Goal: Register for event/course

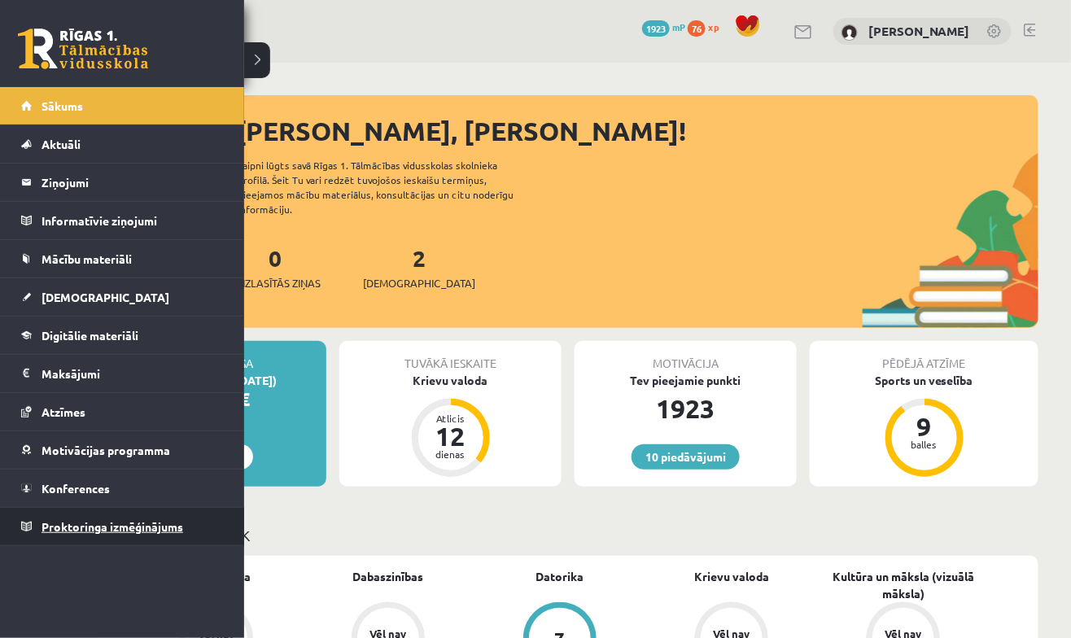
click at [42, 526] on span "Proktoringa izmēģinājums" at bounding box center [113, 526] width 142 height 15
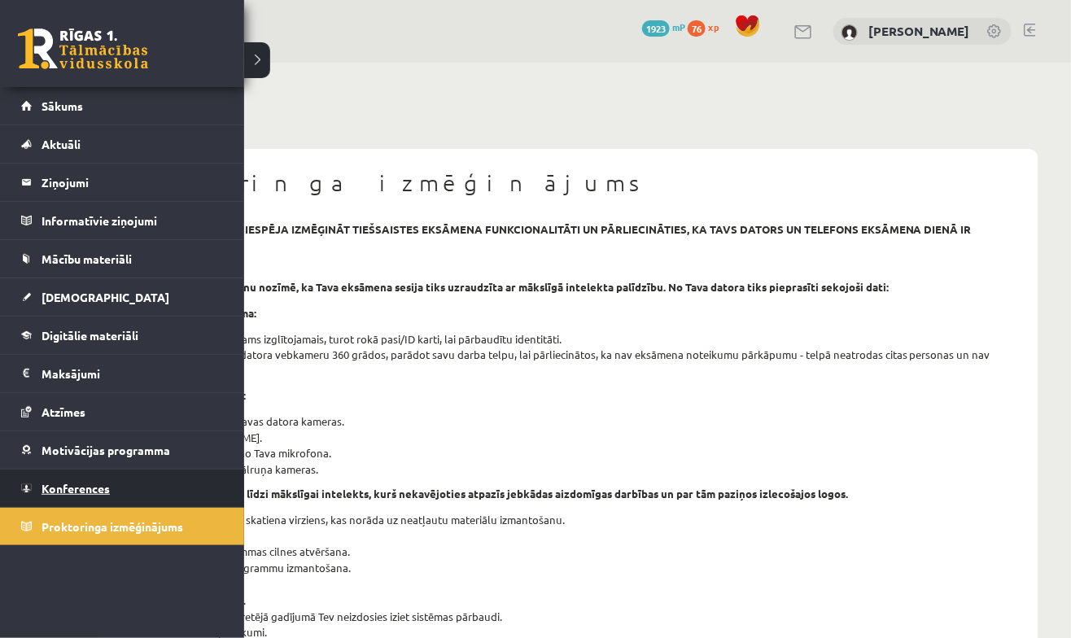
click at [134, 485] on link "Konferences" at bounding box center [122, 488] width 203 height 37
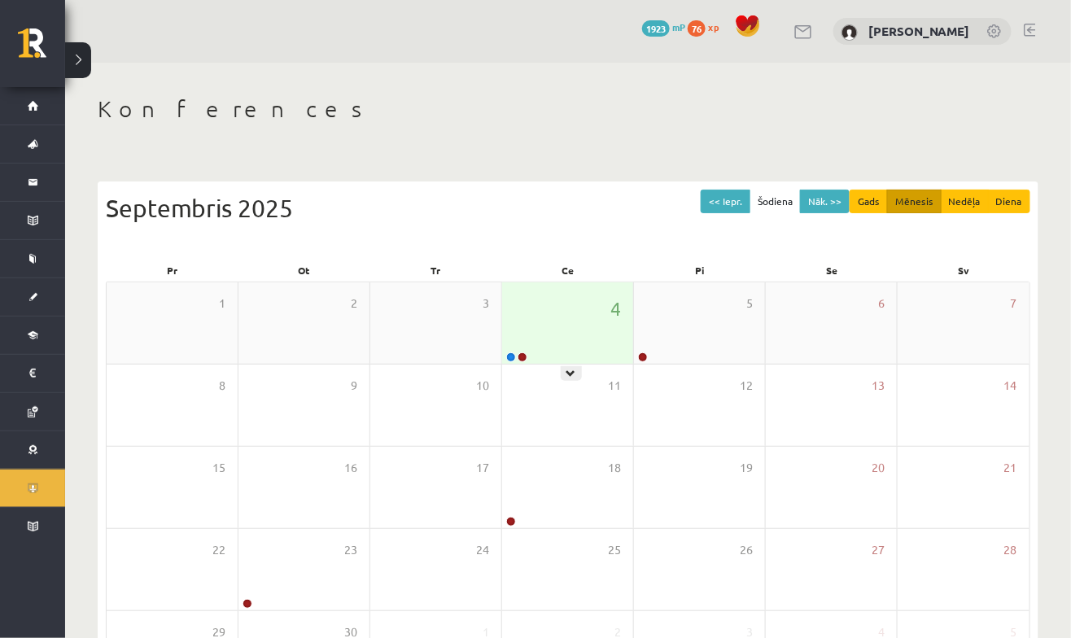
click at [559, 334] on div "4" at bounding box center [567, 322] width 131 height 81
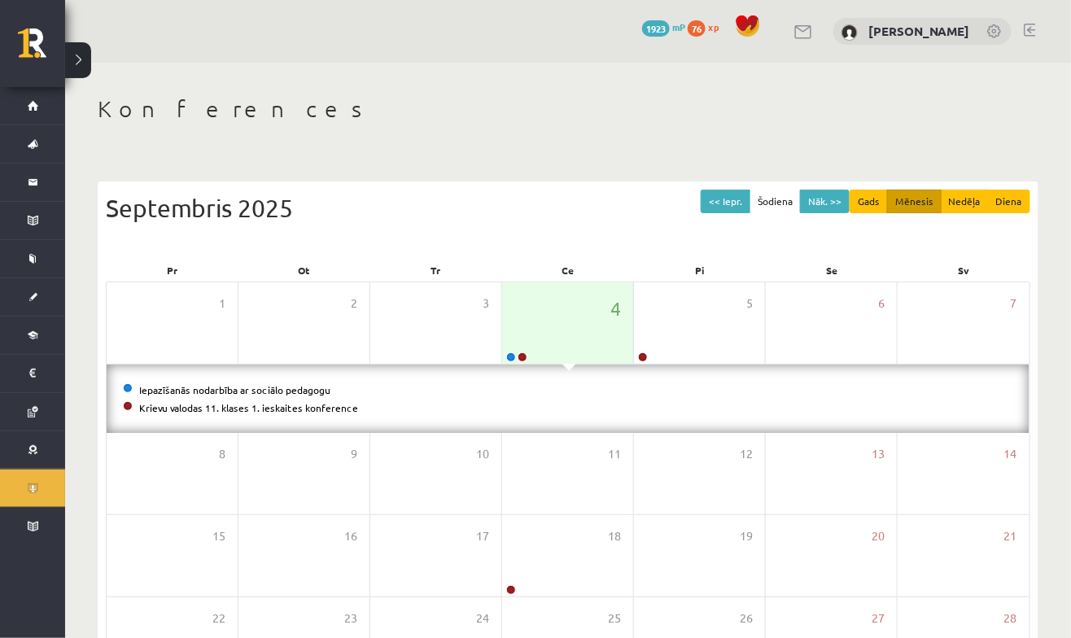
click at [326, 413] on li "Krievu valodas 11. klases 1. ieskaites konference" at bounding box center [568, 408] width 891 height 18
click at [324, 414] on li "Krievu valodas 11. klases 1. ieskaites konference" at bounding box center [568, 408] width 891 height 18
click at [334, 405] on link "Krievu valodas 11. klases 1. ieskaites konference" at bounding box center [248, 407] width 219 height 13
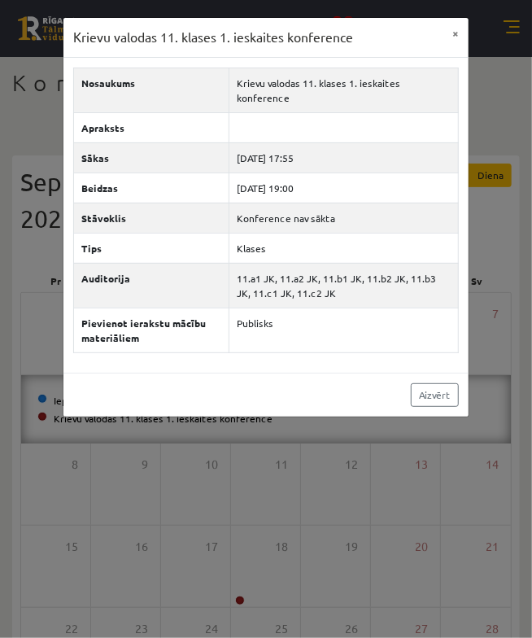
click at [442, 31] on div "Krievu valodas 11. klases 1. ieskaites konference ×" at bounding box center [265, 38] width 405 height 40
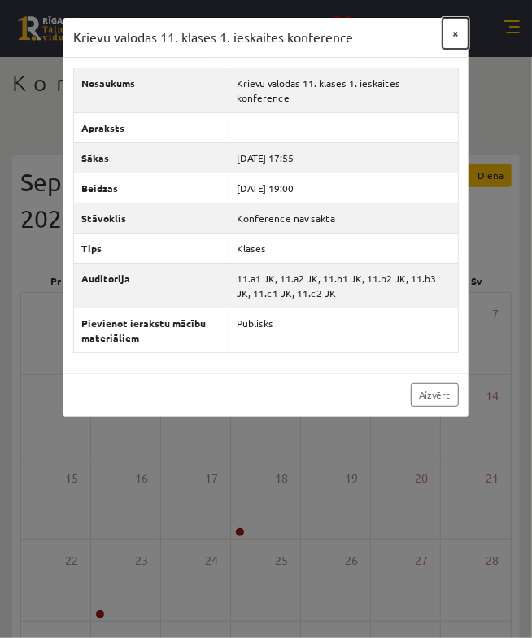
click at [458, 28] on button "×" at bounding box center [456, 33] width 26 height 31
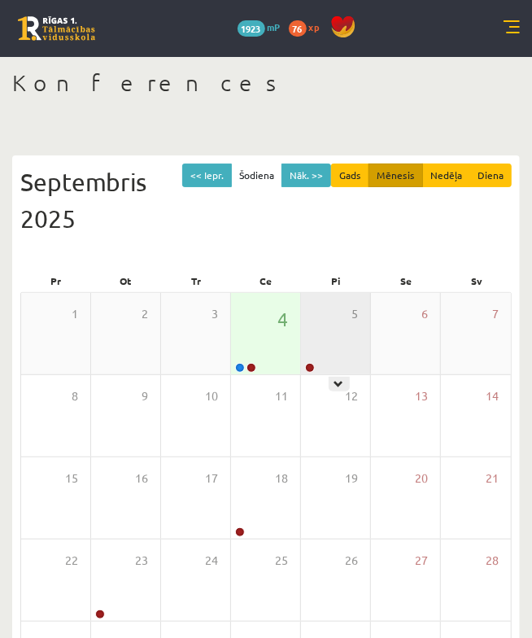
click at [347, 348] on div "5" at bounding box center [335, 333] width 69 height 81
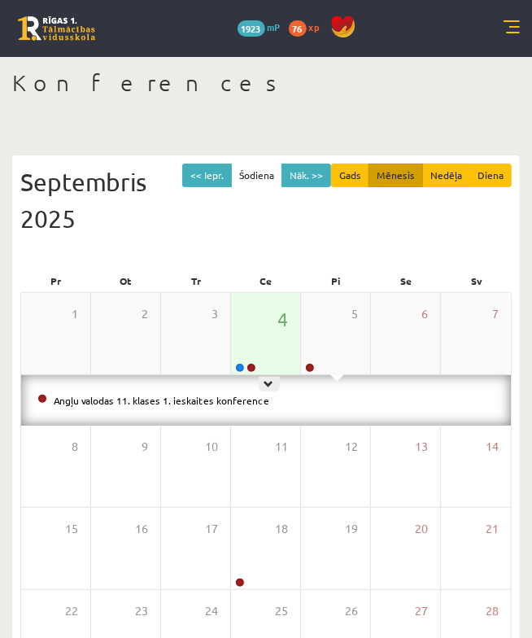
click at [282, 334] on div "4" at bounding box center [265, 333] width 69 height 81
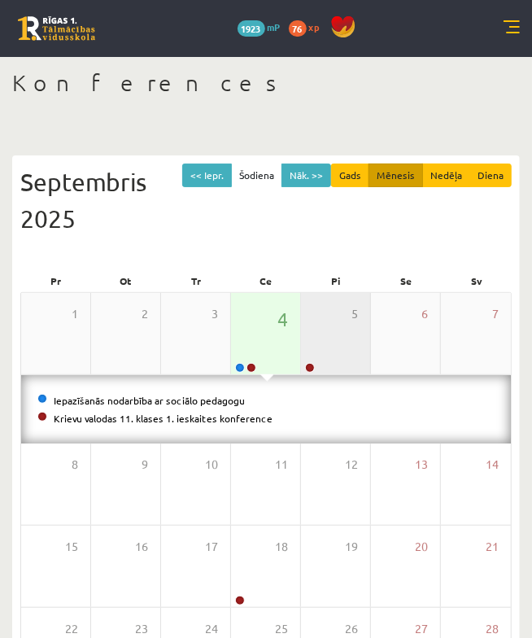
click at [328, 357] on div "5" at bounding box center [335, 333] width 69 height 81
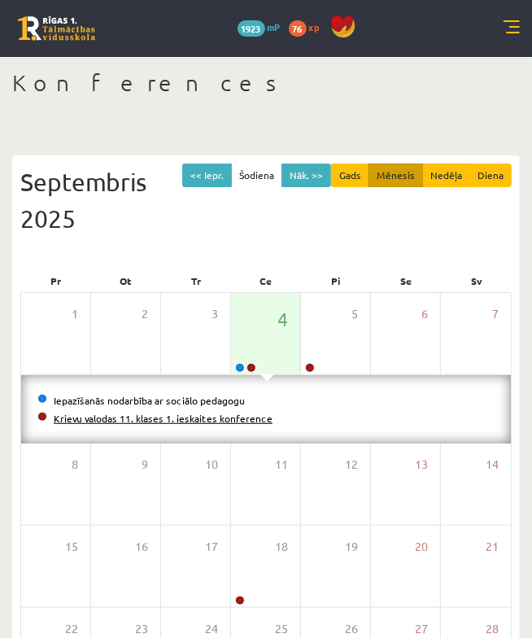
click at [183, 420] on link "Krievu valodas 11. klases 1. ieskaites konference" at bounding box center [163, 418] width 219 height 13
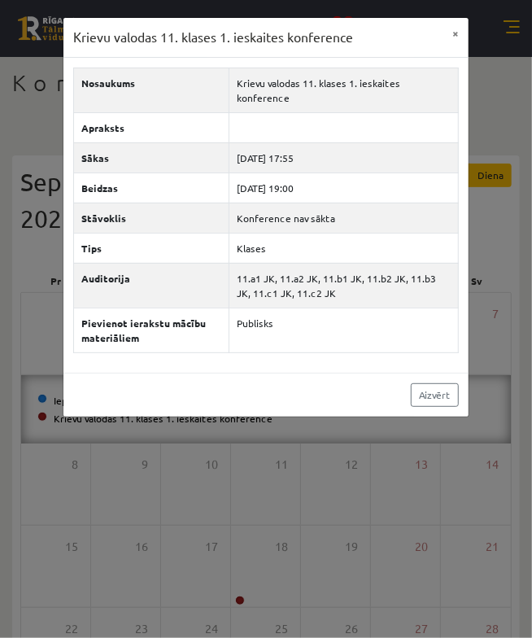
click at [384, 423] on div "Krievu valodas 11. klases 1. ieskaites konference × Nosaukums Krievu valodas 11…" at bounding box center [266, 319] width 532 height 638
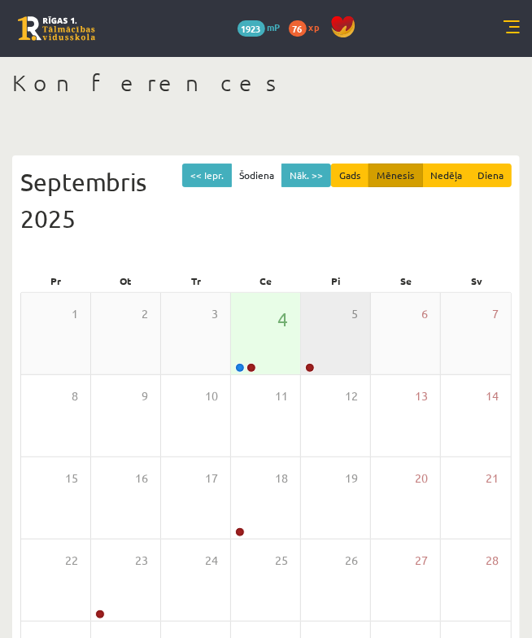
click at [330, 323] on div "5" at bounding box center [335, 333] width 69 height 81
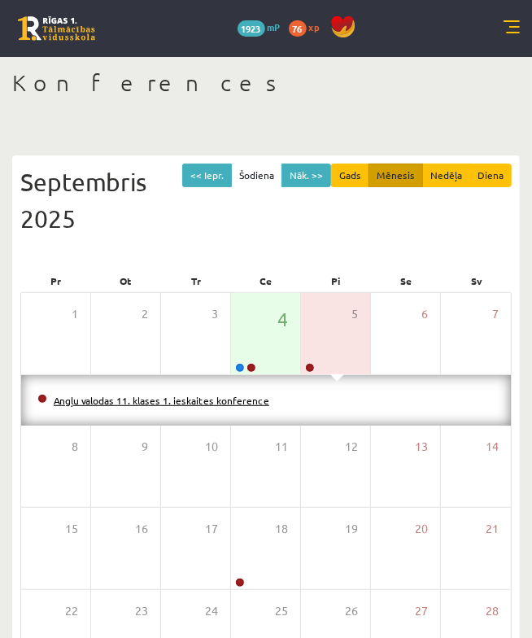
click at [198, 396] on link "Angļu valodas 11. klases 1. ieskaites konference" at bounding box center [162, 400] width 216 height 13
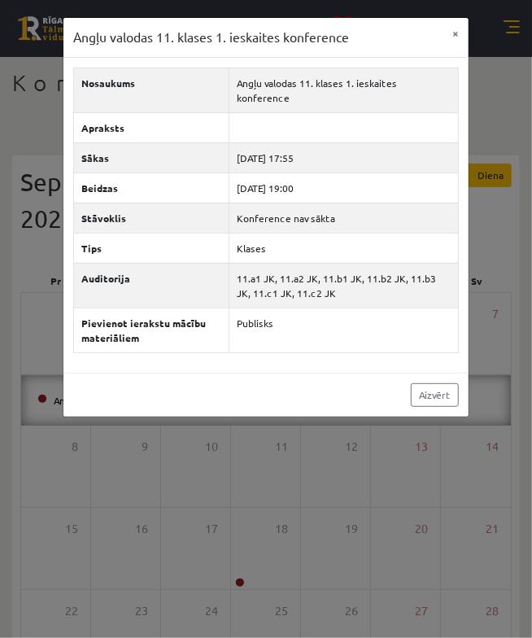
click at [335, 531] on div "Angļu valodas 11. klases 1. ieskaites konference × Nosaukums Angļu valodas 11. …" at bounding box center [266, 319] width 532 height 638
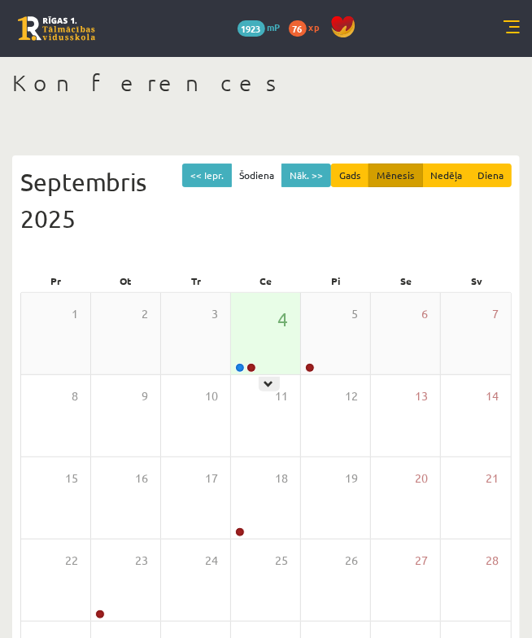
click at [275, 344] on div "4" at bounding box center [265, 333] width 69 height 81
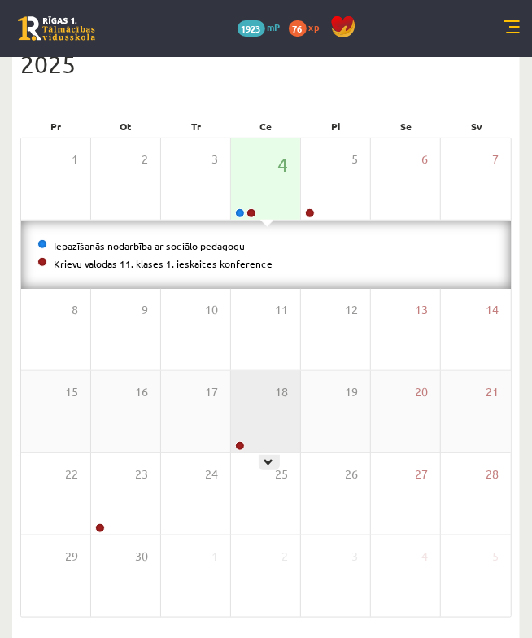
click at [255, 415] on div "18" at bounding box center [265, 411] width 69 height 81
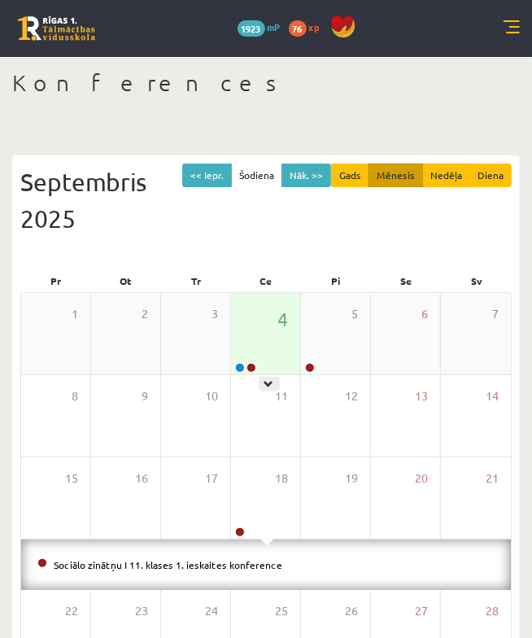
click at [269, 339] on div "4" at bounding box center [265, 333] width 69 height 81
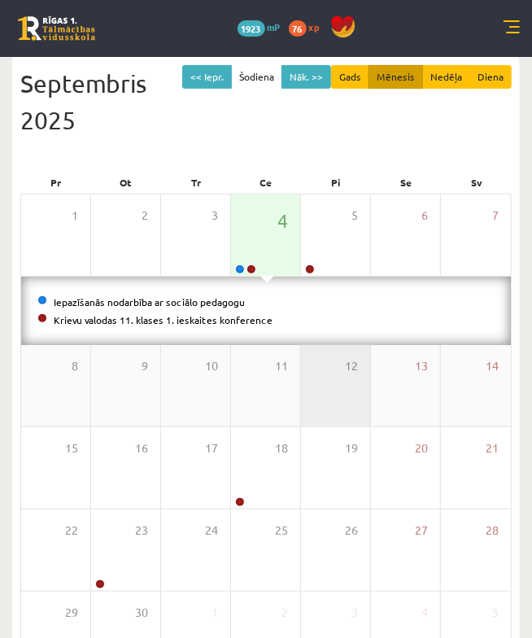
scroll to position [117, 0]
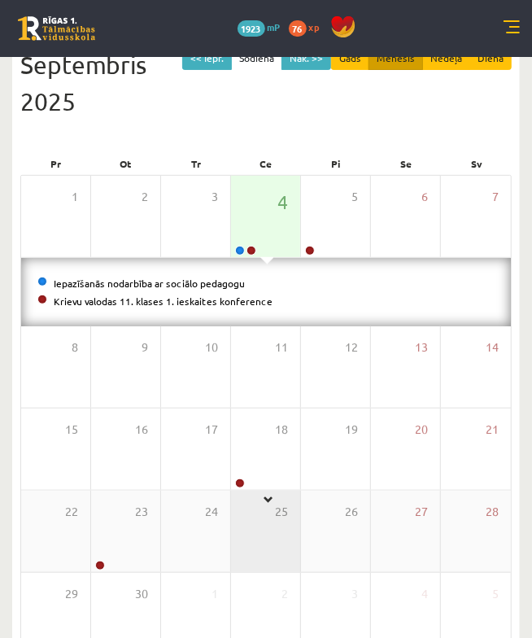
click at [252, 476] on div "18" at bounding box center [265, 449] width 69 height 81
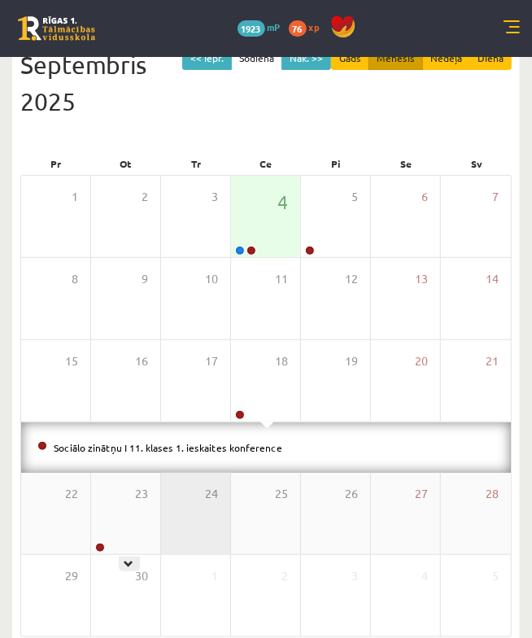
click at [148, 516] on div "23" at bounding box center [125, 513] width 69 height 81
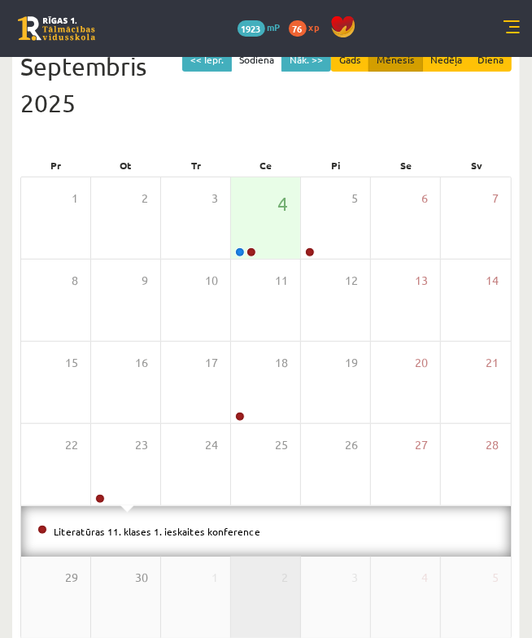
scroll to position [89, 0]
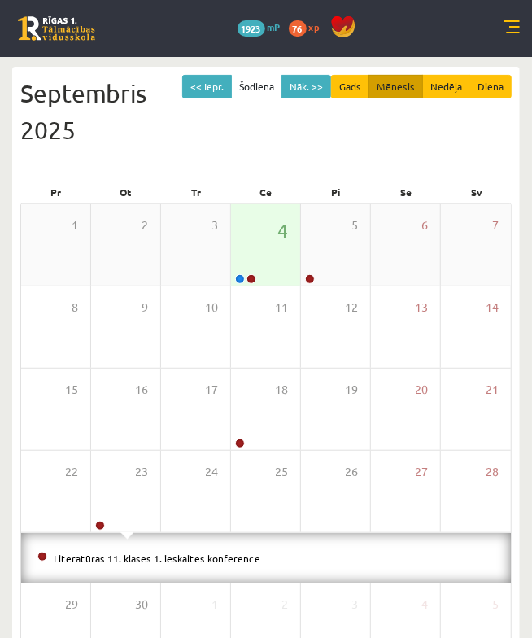
click at [245, 259] on div "4" at bounding box center [265, 244] width 69 height 81
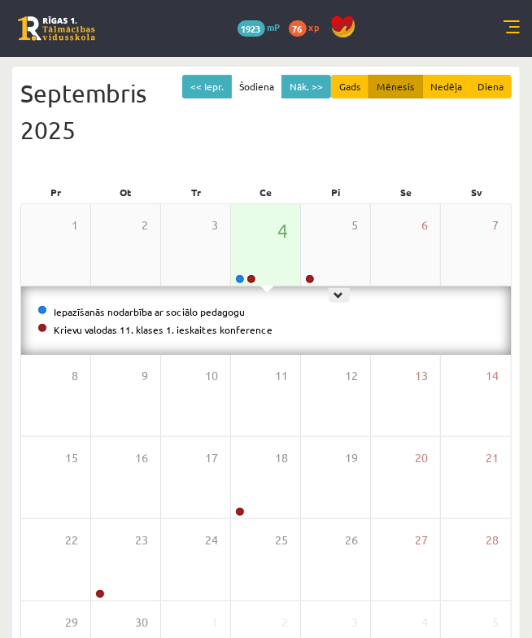
click at [252, 235] on div "4" at bounding box center [265, 244] width 69 height 81
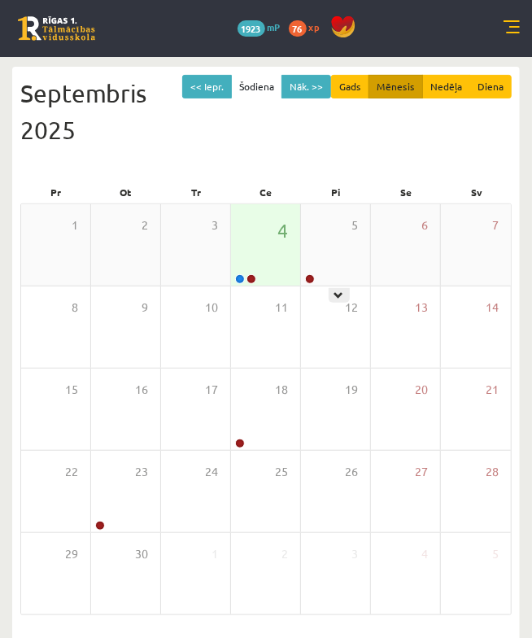
click at [260, 257] on div "4" at bounding box center [265, 244] width 69 height 81
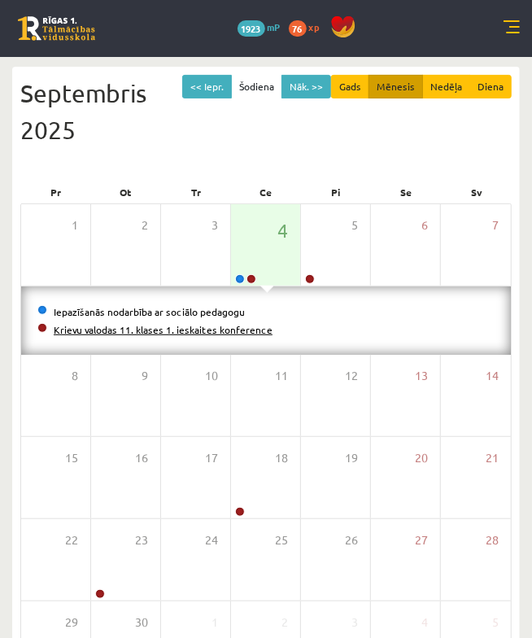
click at [217, 335] on li "Krievu valodas 11. klases 1. ieskaites konference" at bounding box center [266, 330] width 458 height 18
click at [234, 338] on div "Iepazīšanās nodarbība ar sociālo pedagogu Krievu valodas 11. klases 1. ieskaite…" at bounding box center [266, 321] width 490 height 68
click at [236, 333] on link "Krievu valodas 11. klases 1. ieskaites konference" at bounding box center [163, 329] width 219 height 13
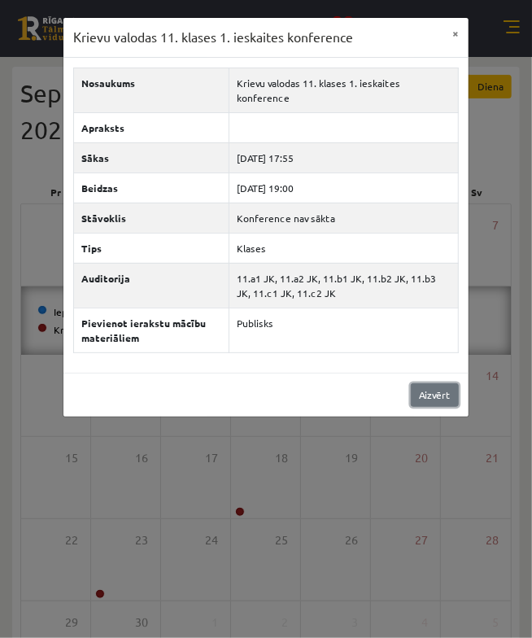
click at [441, 383] on link "Aizvērt" at bounding box center [435, 395] width 48 height 24
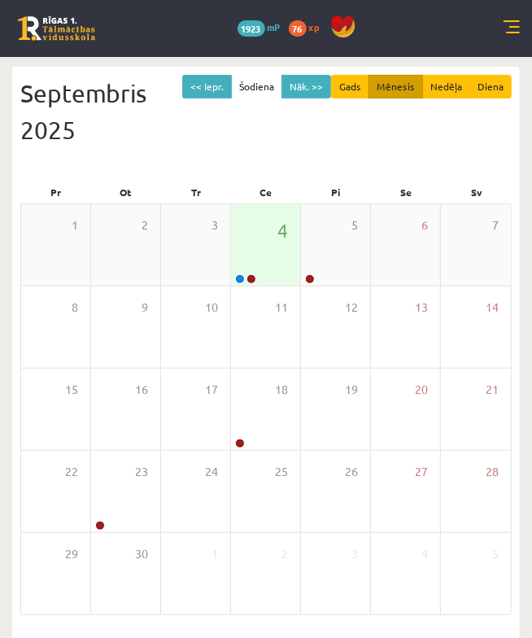
click at [245, 259] on div "4" at bounding box center [265, 244] width 69 height 81
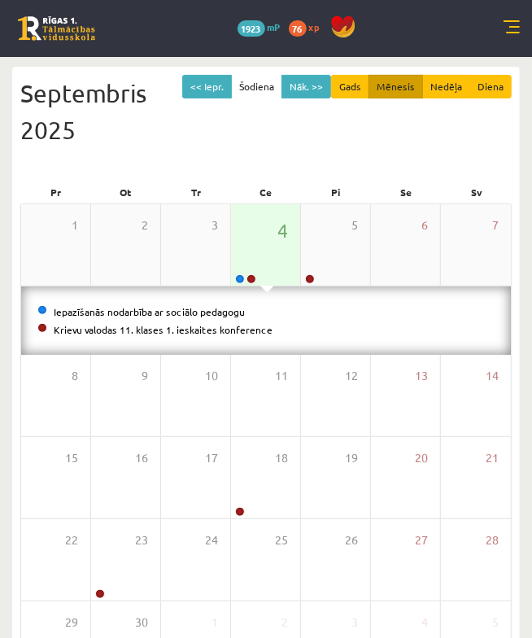
click at [251, 241] on div "4" at bounding box center [265, 244] width 69 height 81
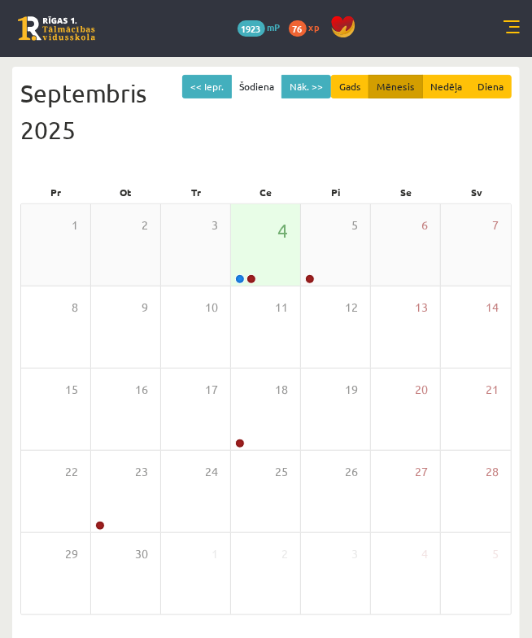
click at [267, 230] on div "4" at bounding box center [265, 244] width 69 height 81
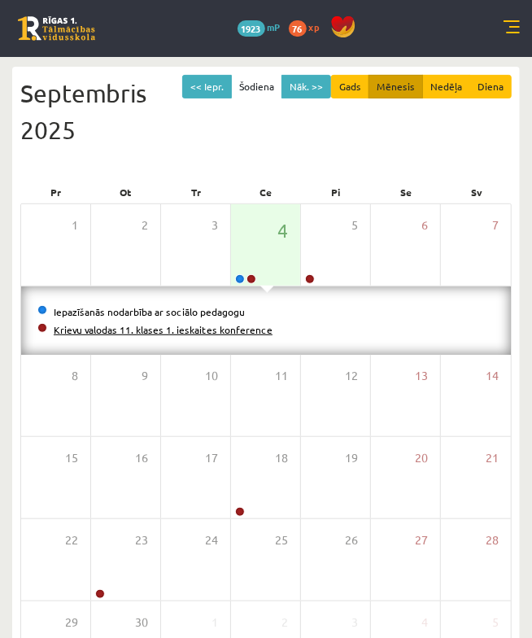
click at [138, 331] on link "Krievu valodas 11. klases 1. ieskaites konference" at bounding box center [163, 329] width 219 height 13
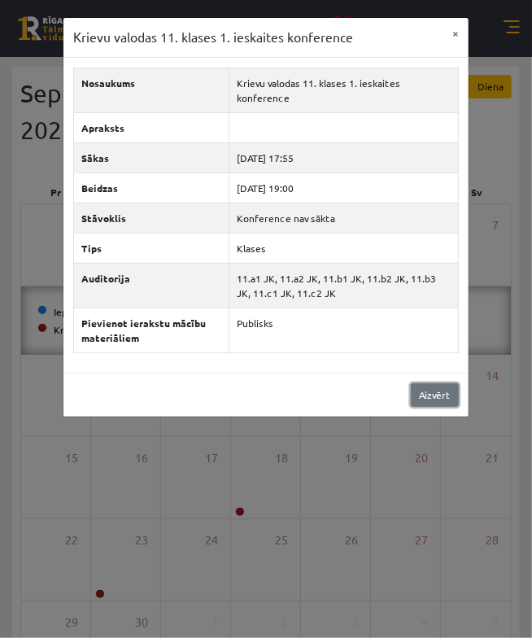
click at [414, 383] on link "Aizvērt" at bounding box center [435, 395] width 48 height 24
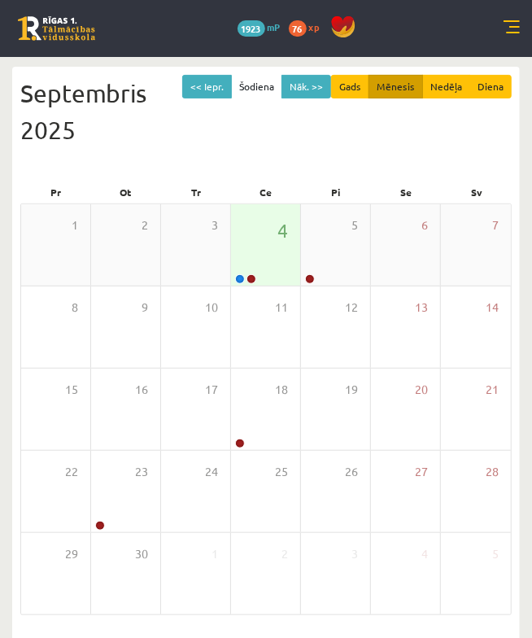
click at [265, 282] on div "4" at bounding box center [265, 244] width 69 height 81
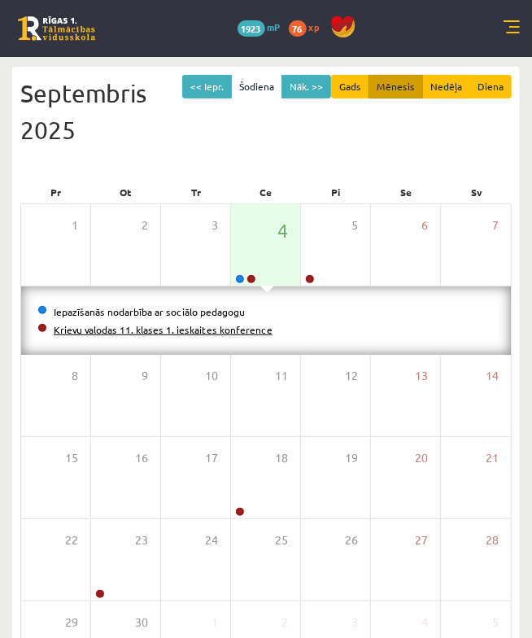
click at [190, 325] on link "Krievu valodas 11. klases 1. ieskaites konference" at bounding box center [163, 329] width 219 height 13
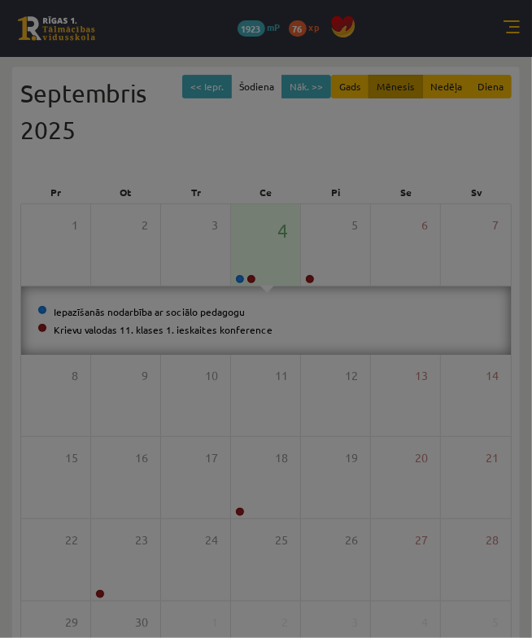
click at [190, 326] on div at bounding box center [266, 319] width 532 height 638
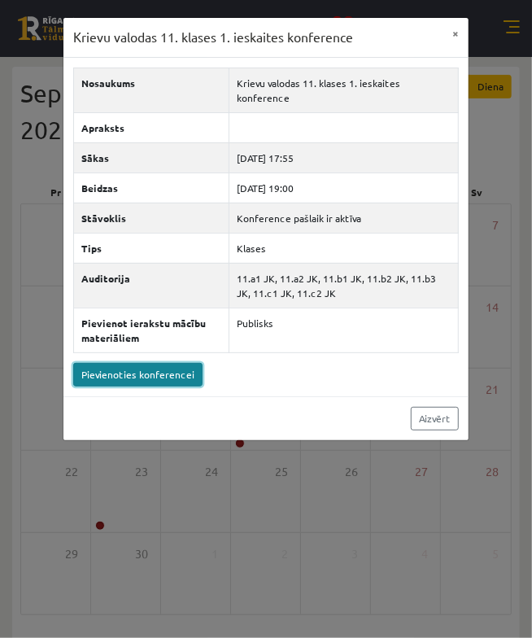
click at [134, 363] on link "Pievienoties konferencei" at bounding box center [137, 375] width 129 height 24
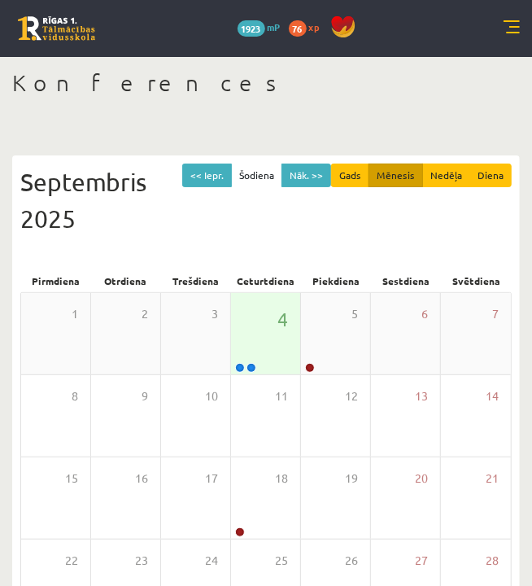
click at [269, 344] on div "4" at bounding box center [265, 333] width 69 height 81
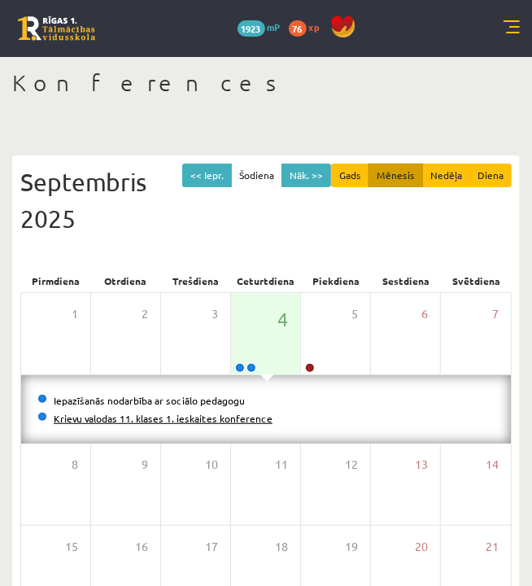
click at [179, 417] on link "Krievu valodas 11. klases 1. ieskaites konference" at bounding box center [163, 418] width 219 height 13
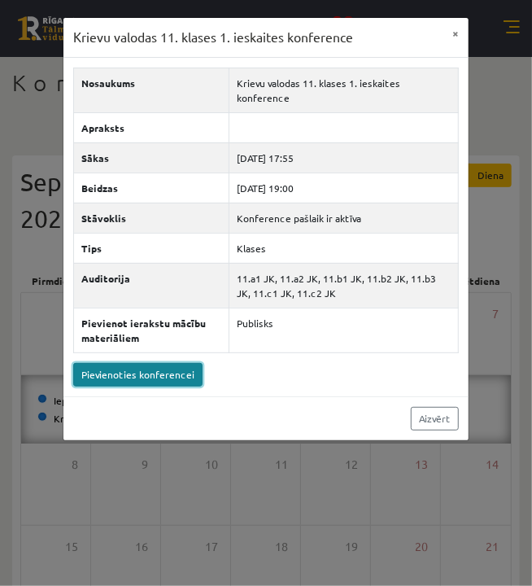
click at [166, 363] on link "Pievienoties konferencei" at bounding box center [137, 375] width 129 height 24
